Goal: Task Accomplishment & Management: Use online tool/utility

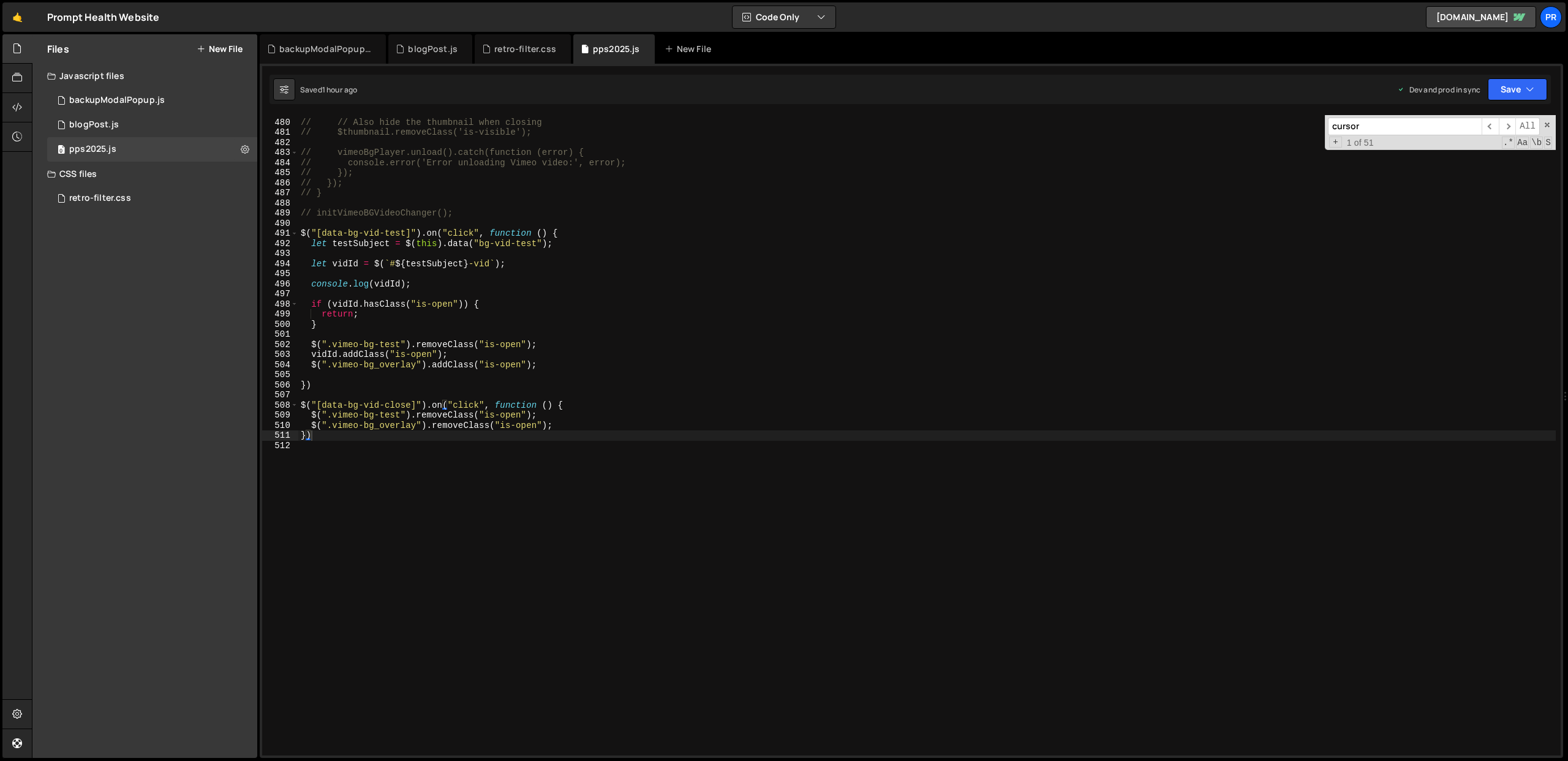
scroll to position [12814, 0]
click at [339, 436] on div "// // Also hide the thumbnail when closing // $thumbnail.removeClass('is-visibl…" at bounding box center [927, 437] width 1258 height 661
type textarea "});"
paste textarea "});"
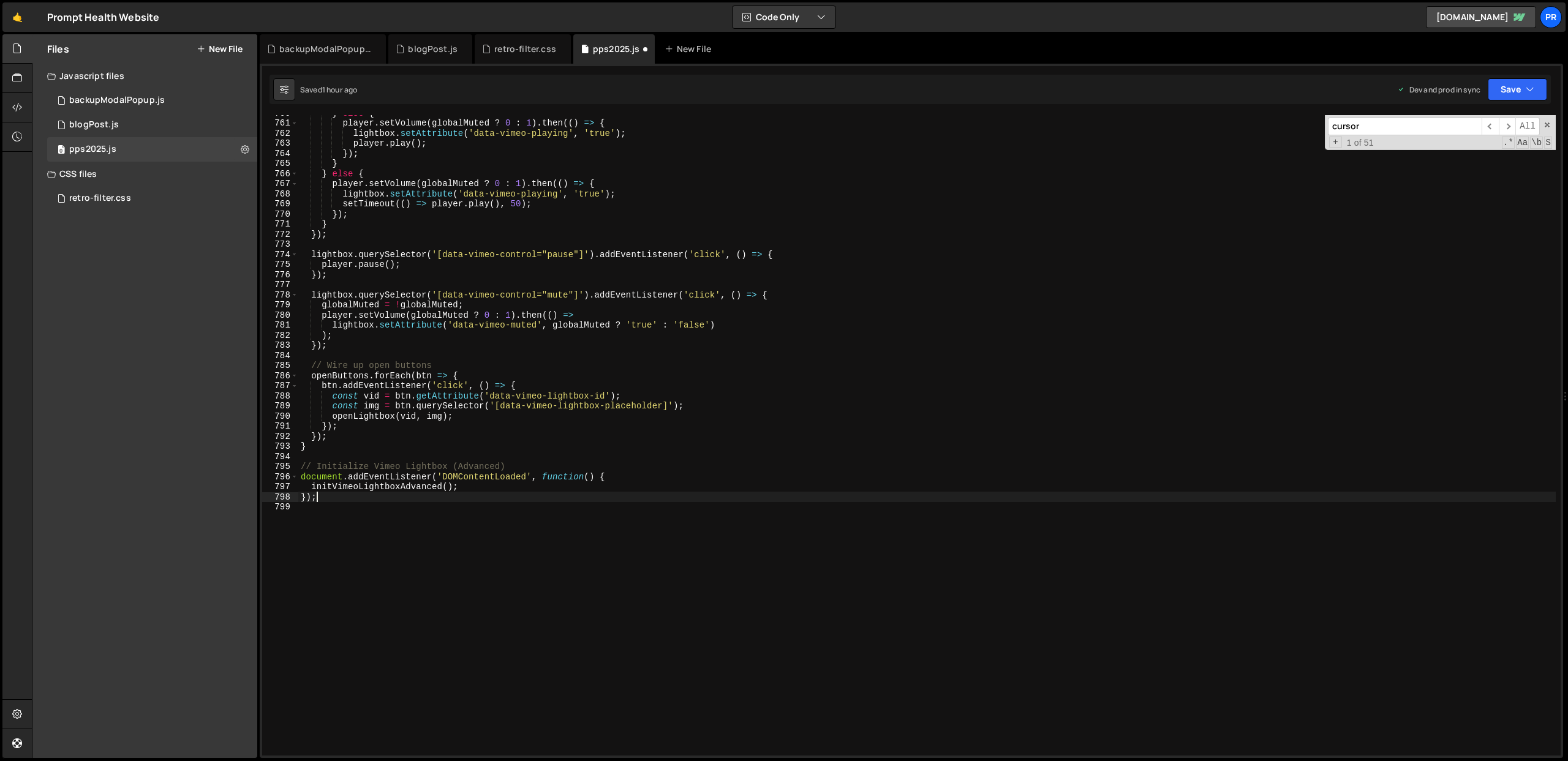
scroll to position [7678, 0]
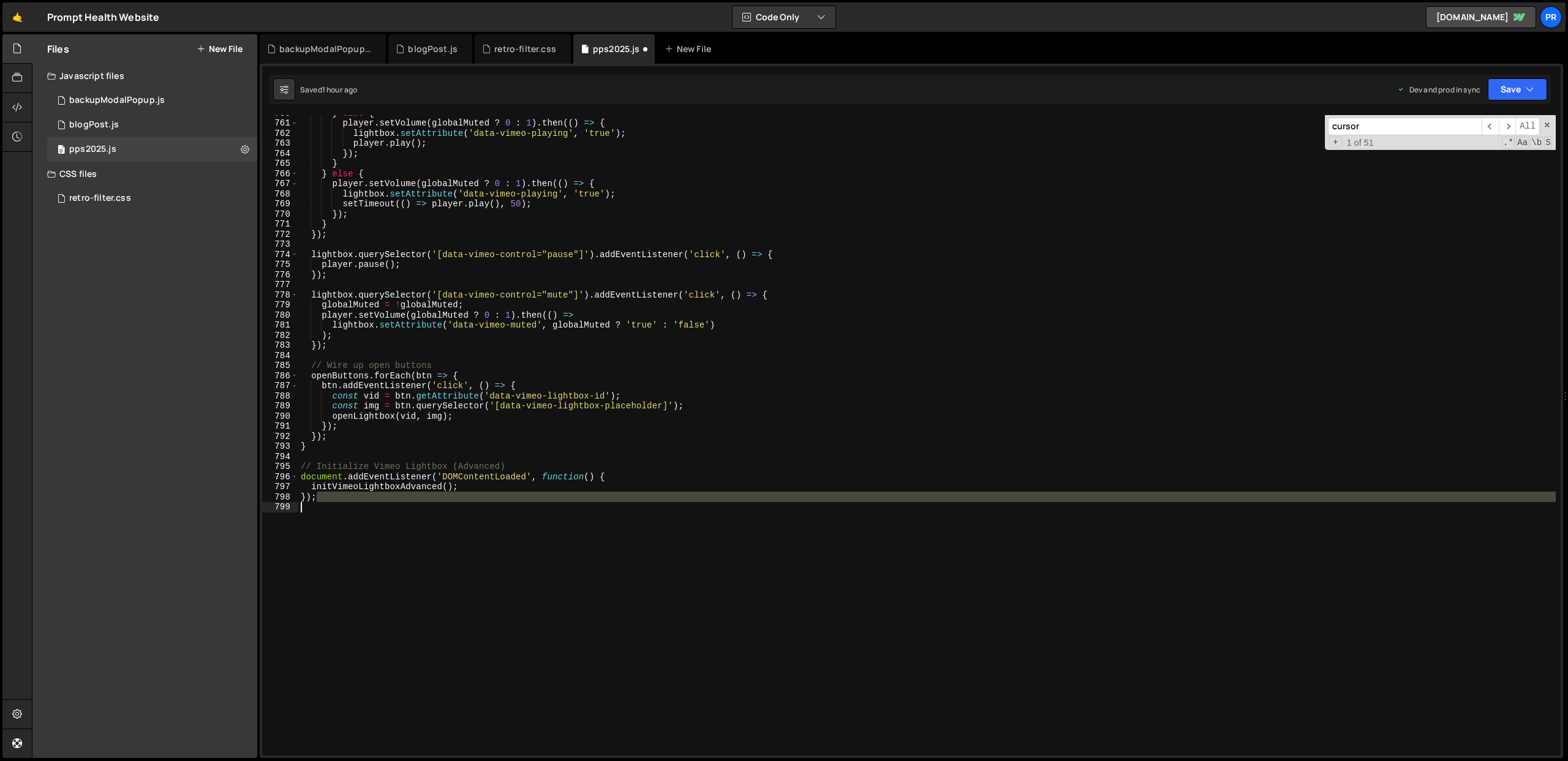
drag, startPoint x: 321, startPoint y: 500, endPoint x: 275, endPoint y: 503, distance: 46.1
click at [275, 503] on div "}); 760 761 762 763 764 765 766 767 768 769 770 771 772 773 774 775 776 777 778…" at bounding box center [911, 435] width 1299 height 640
click at [336, 499] on div "} else { player . setVolume ( globalMuted ? 0 : 1 ) . then (( ) => { lightbox .…" at bounding box center [927, 435] width 1258 height 640
type textarea "});"
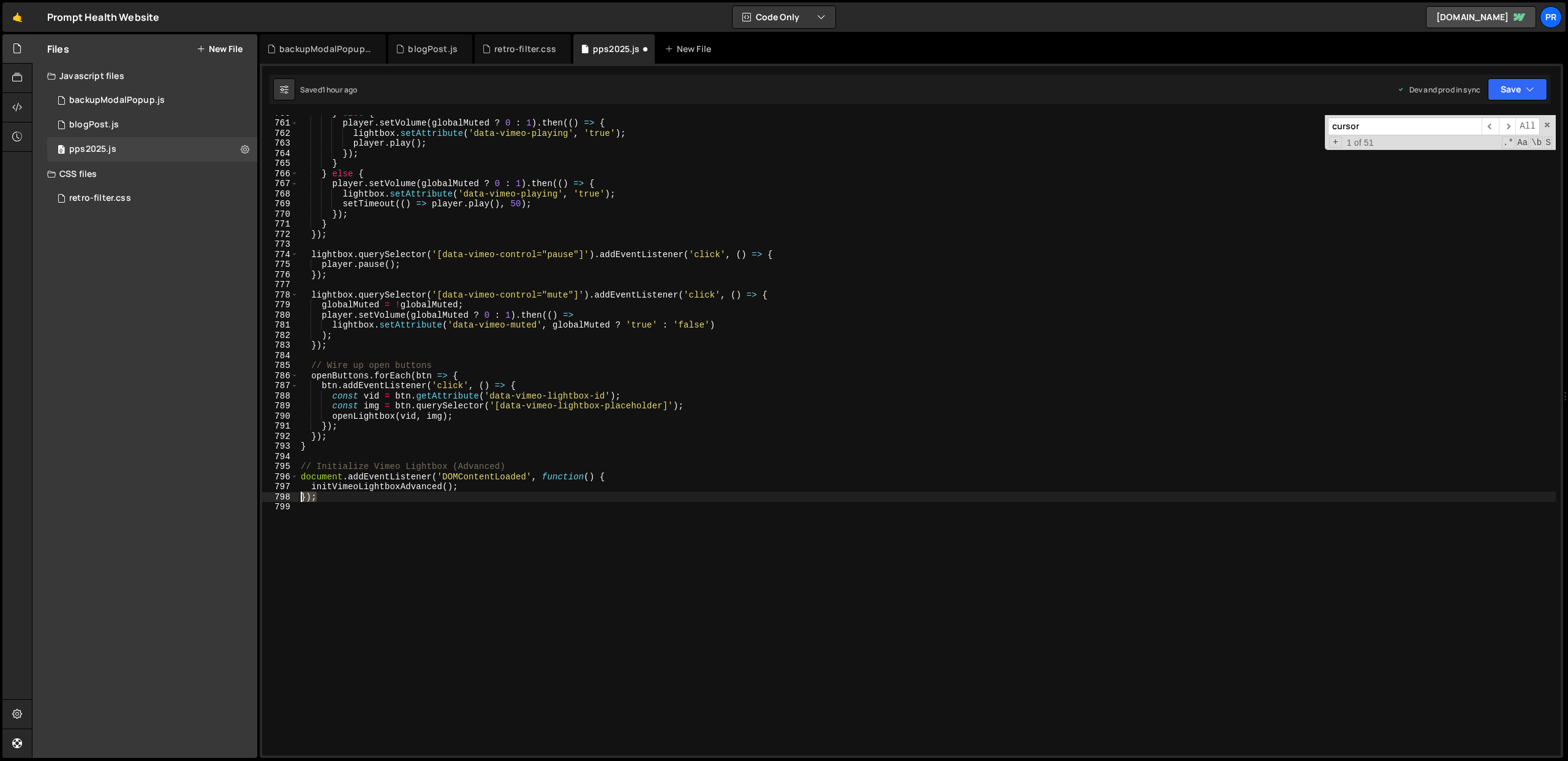
drag, startPoint x: 306, startPoint y: 498, endPoint x: 289, endPoint y: 498, distance: 17.0
click at [289, 498] on div "}); 760 761 762 763 764 765 766 767 768 769 770 771 772 773 774 775 776 777 778…" at bounding box center [911, 435] width 1299 height 640
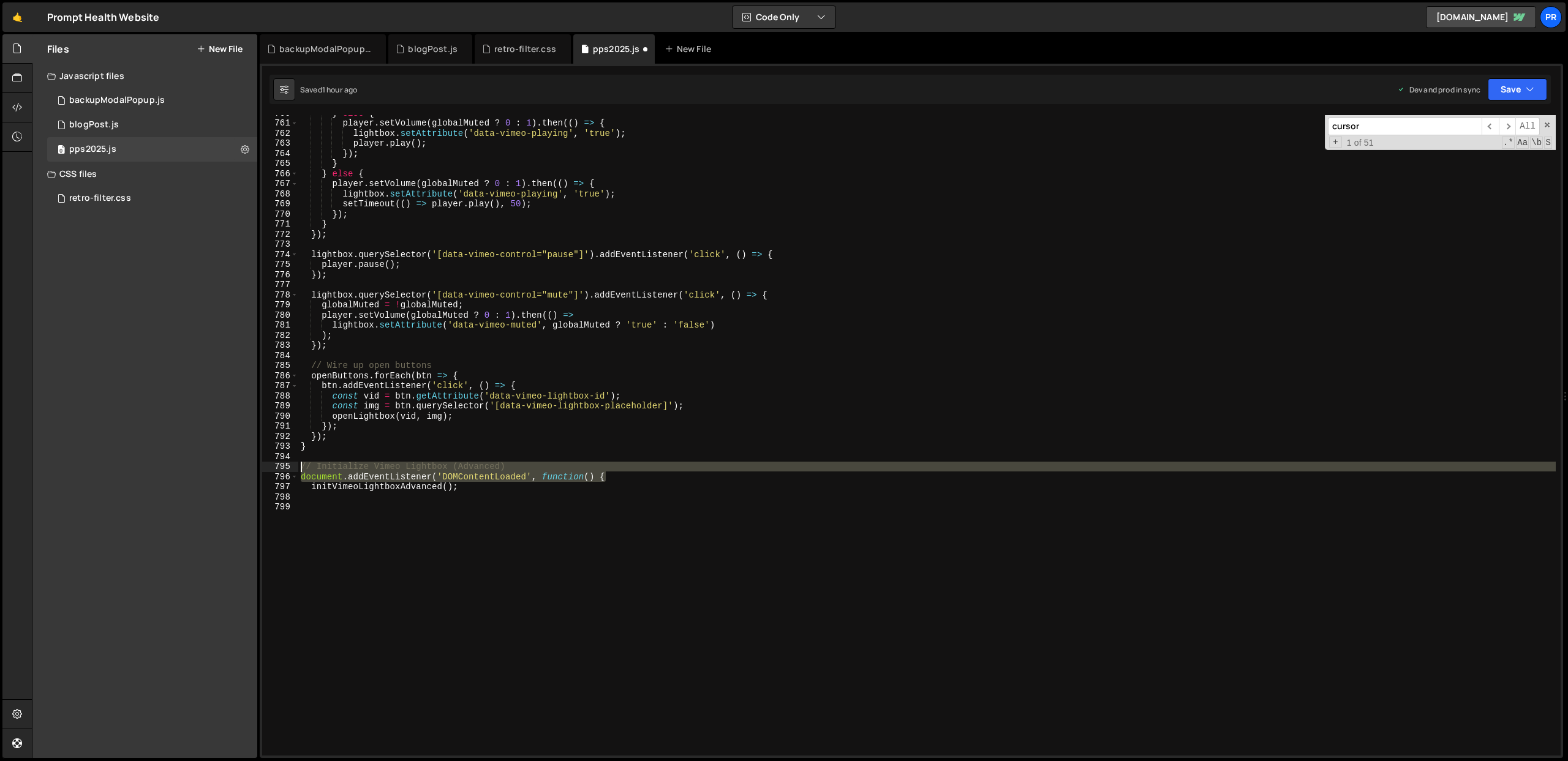
drag, startPoint x: 615, startPoint y: 478, endPoint x: 287, endPoint y: 471, distance: 328.1
click at [287, 471] on div "760 761 762 763 764 765 766 767 768 769 770 771 772 773 774 775 776 777 778 779…" at bounding box center [911, 435] width 1299 height 640
type textarea "// Initialize Vimeo Lightbox (Advanced) document.addEventListener('DOMContentLo…"
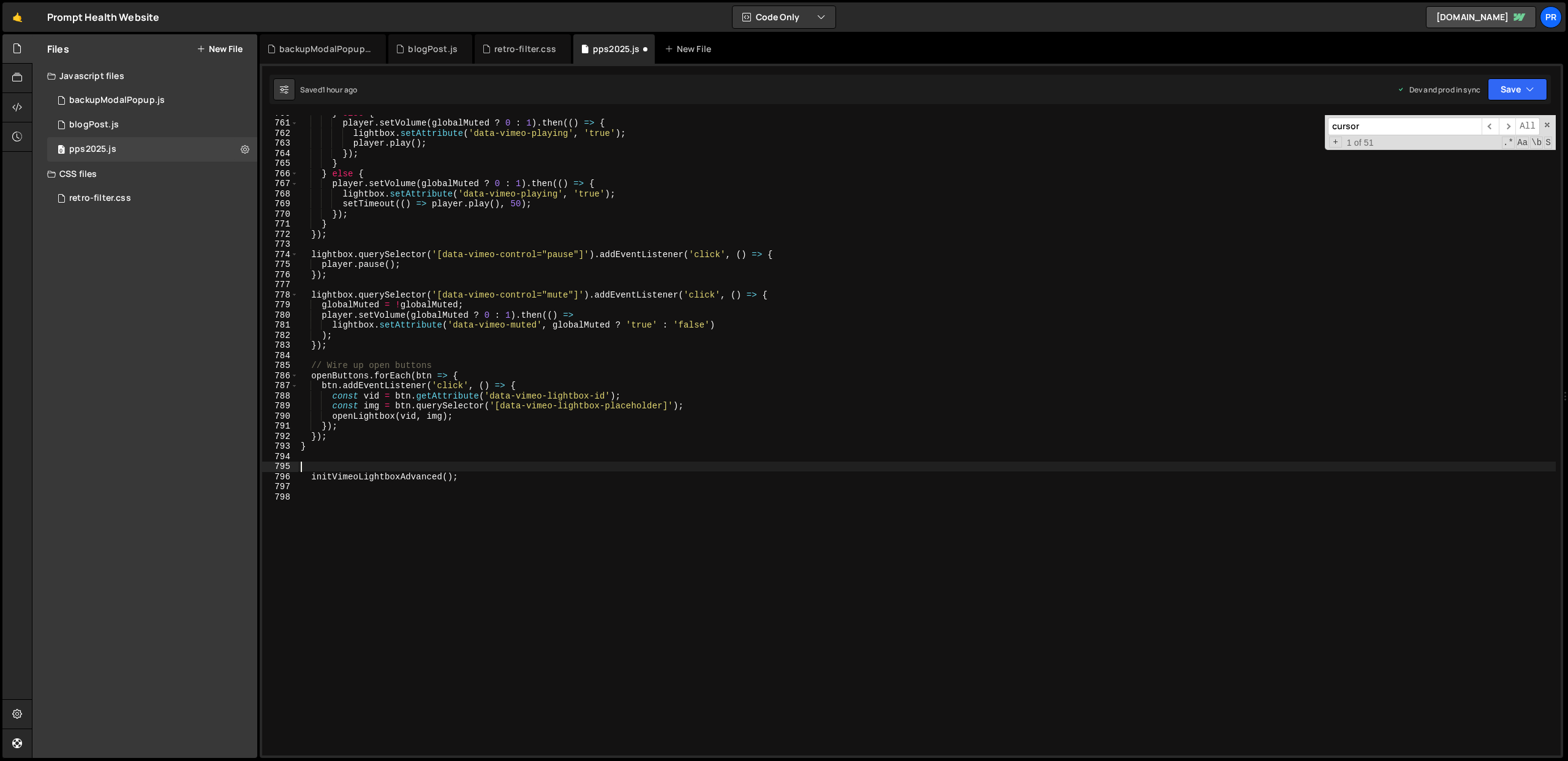
click at [312, 479] on div "} else { player . setVolume ( globalMuted ? 0 : 1 ) . then (( ) => { lightbox .…" at bounding box center [927, 438] width 1258 height 661
type textarea "initVimeoLightboxAdvanced();"
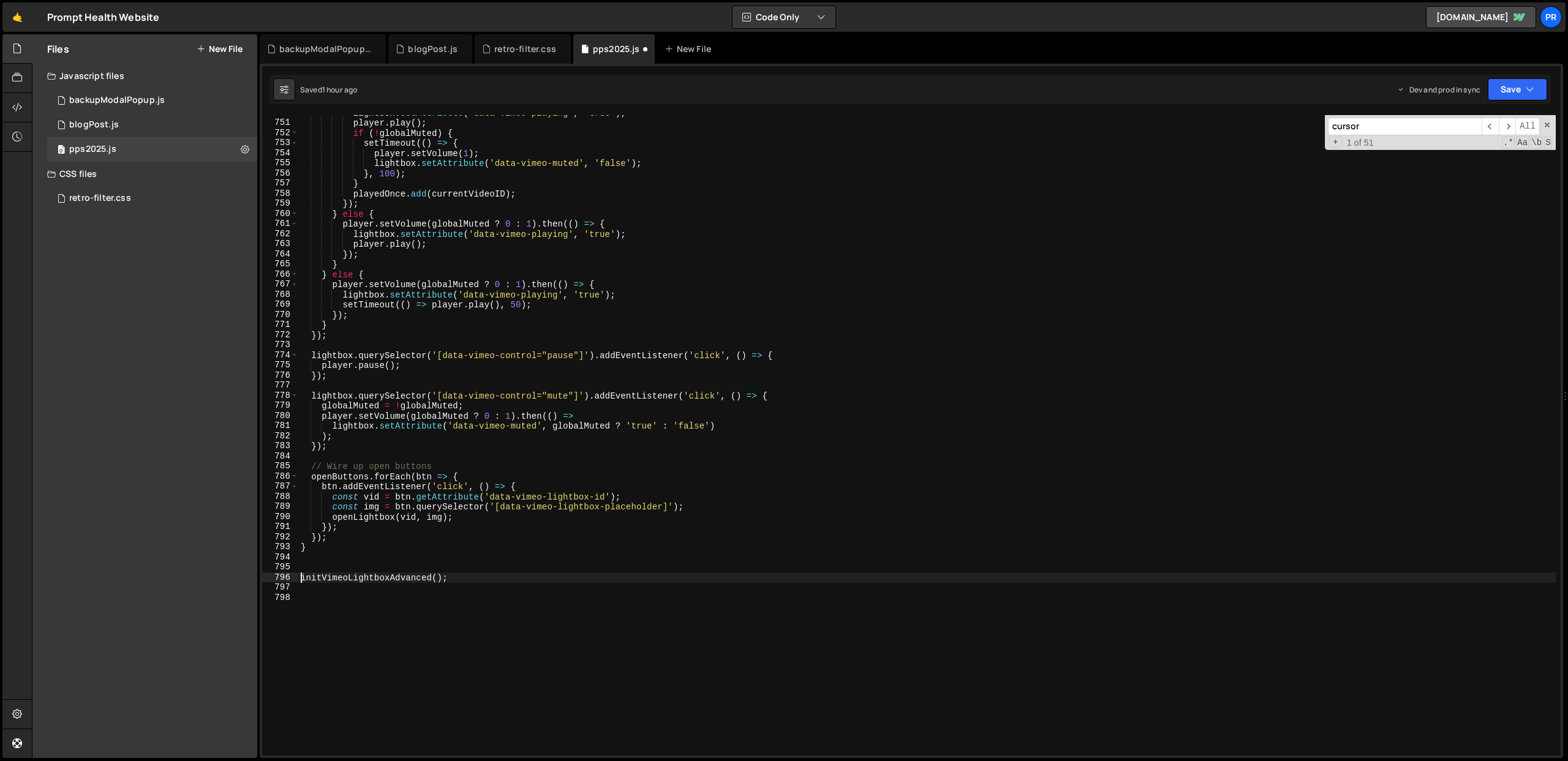
scroll to position [7174, 0]
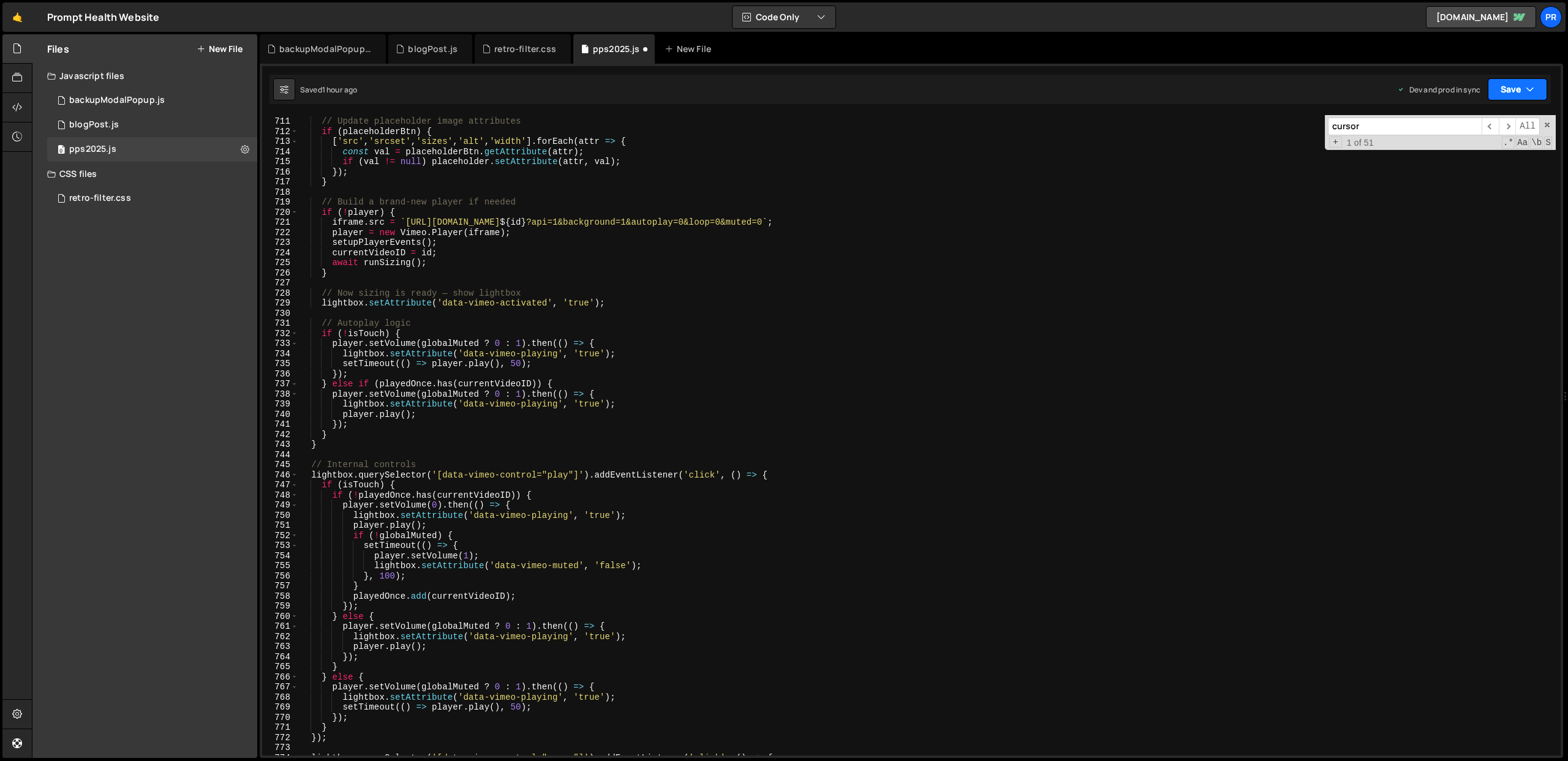
click at [1518, 91] on button "Save" at bounding box center [1517, 89] width 59 height 22
click at [1470, 172] on div "1 hour ago" at bounding box center [1452, 172] width 36 height 10
